Goal: Find specific page/section: Find specific page/section

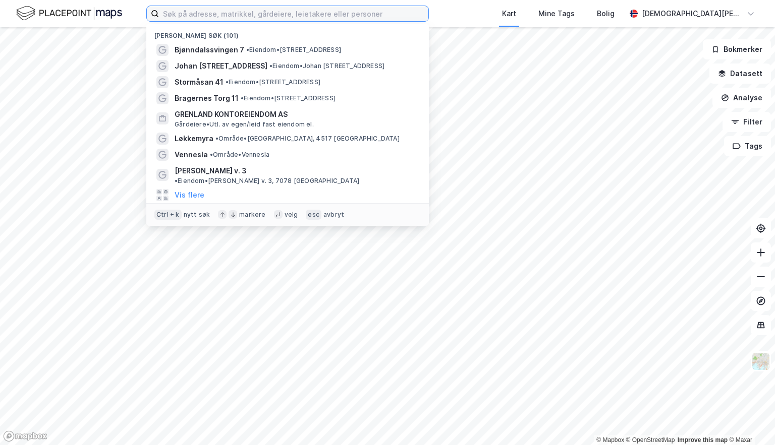
click at [240, 12] on input at bounding box center [293, 13] width 269 height 15
paste input "[STREET_ADDRESS]"
type input "[STREET_ADDRESS]"
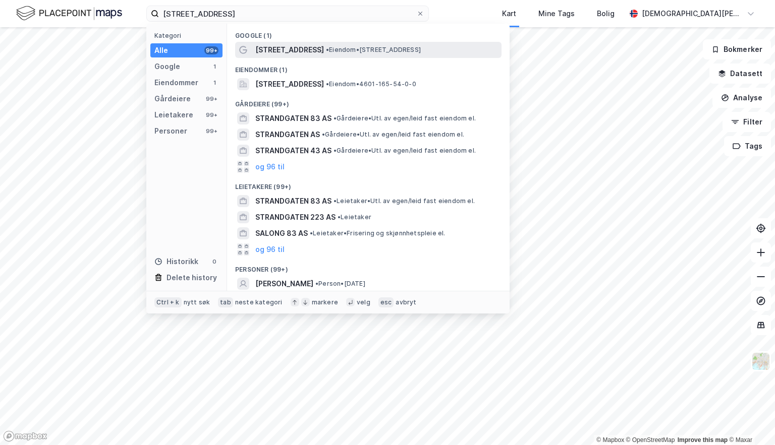
click at [289, 48] on span "[STREET_ADDRESS]" at bounding box center [289, 50] width 69 height 12
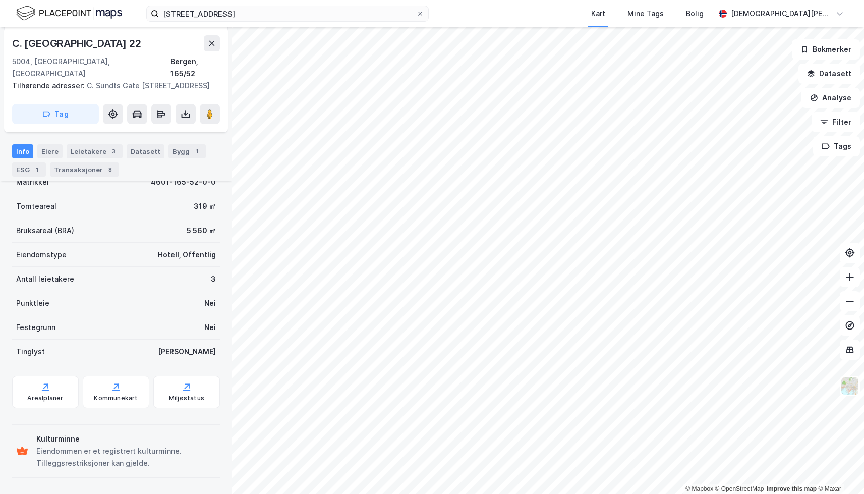
scroll to position [156, 0]
